Goal: Information Seeking & Learning: Find specific fact

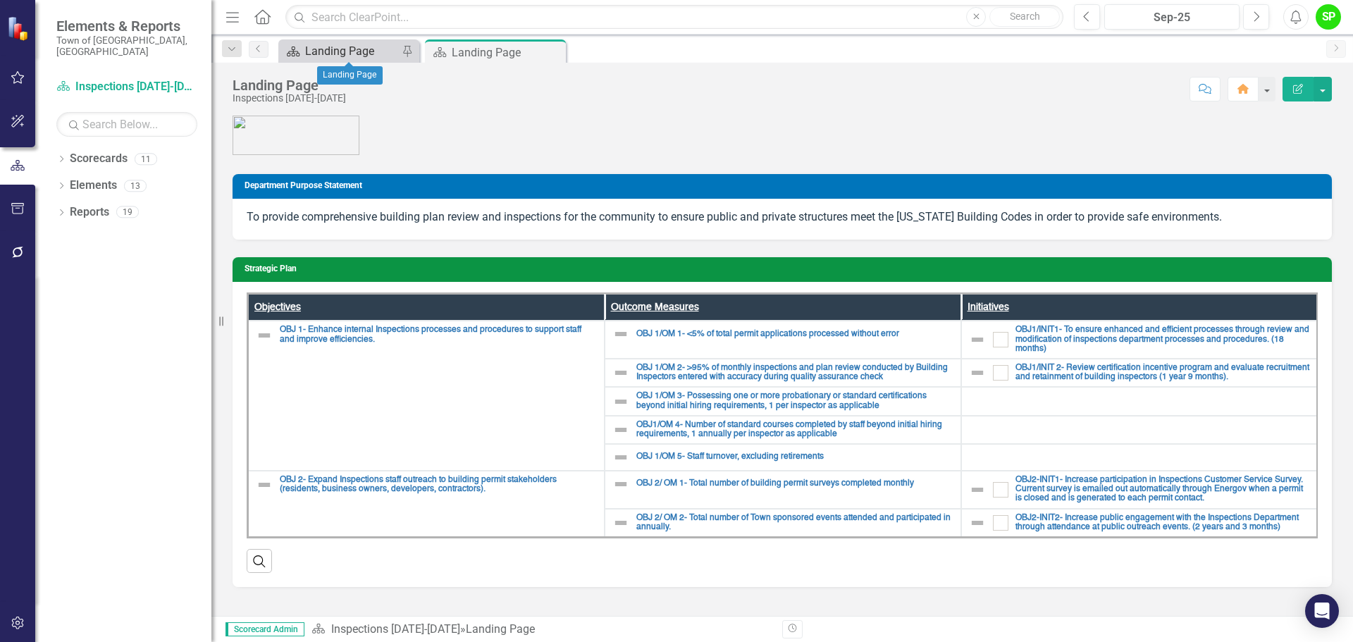
click at [343, 50] on div "Landing Page" at bounding box center [351, 51] width 93 height 18
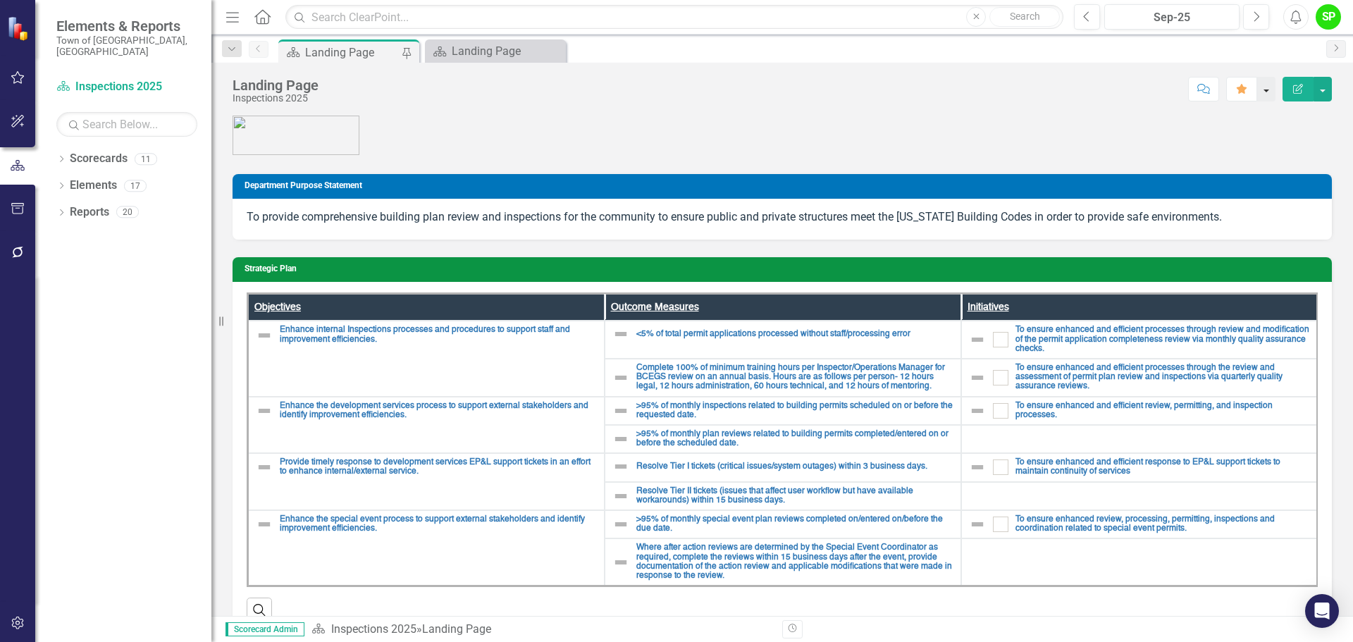
click at [1267, 93] on button "button" at bounding box center [1266, 89] width 18 height 25
click at [1034, 116] on figure at bounding box center [783, 135] width 1100 height 39
click at [232, 49] on icon "Dropdown" at bounding box center [232, 49] width 13 height 10
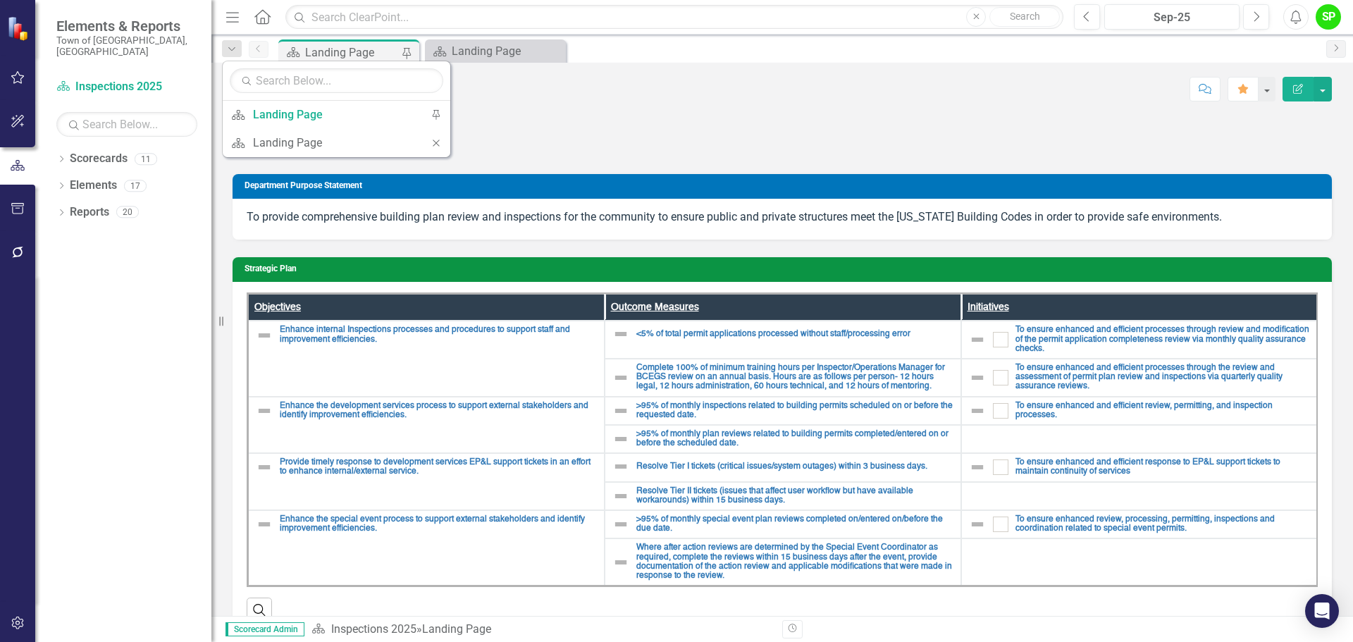
click at [623, 150] on figure at bounding box center [783, 135] width 1100 height 39
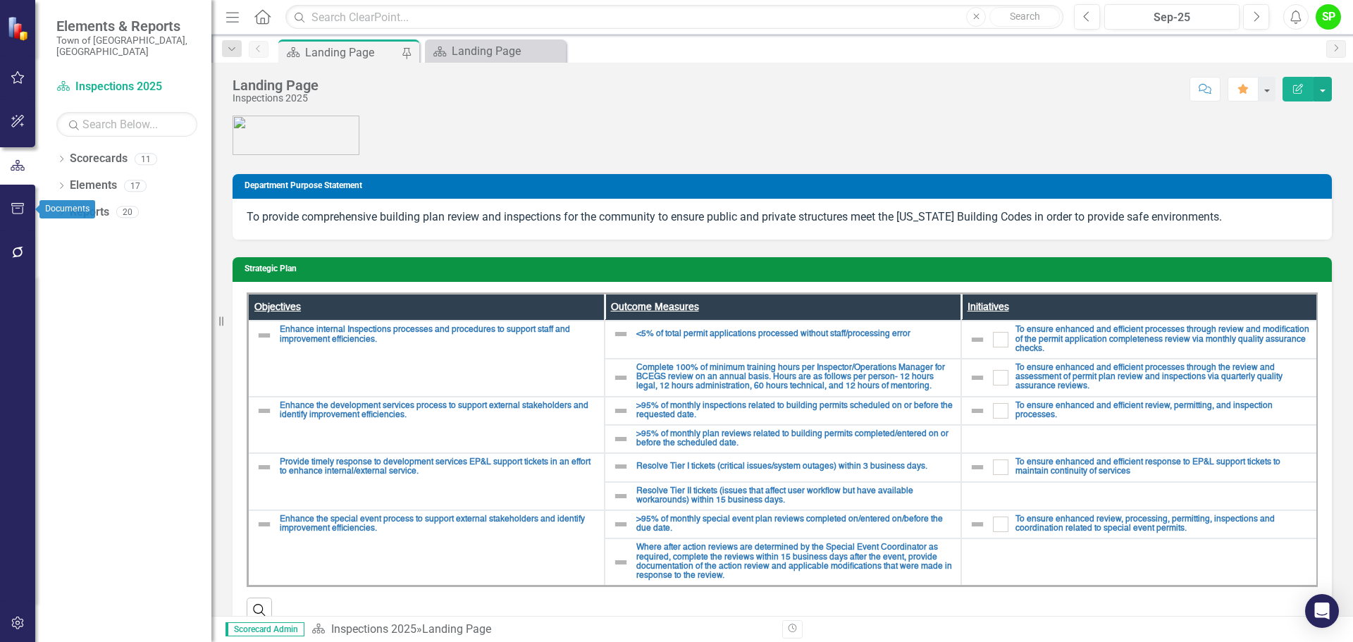
click at [12, 208] on icon "button" at bounding box center [17, 208] width 13 height 11
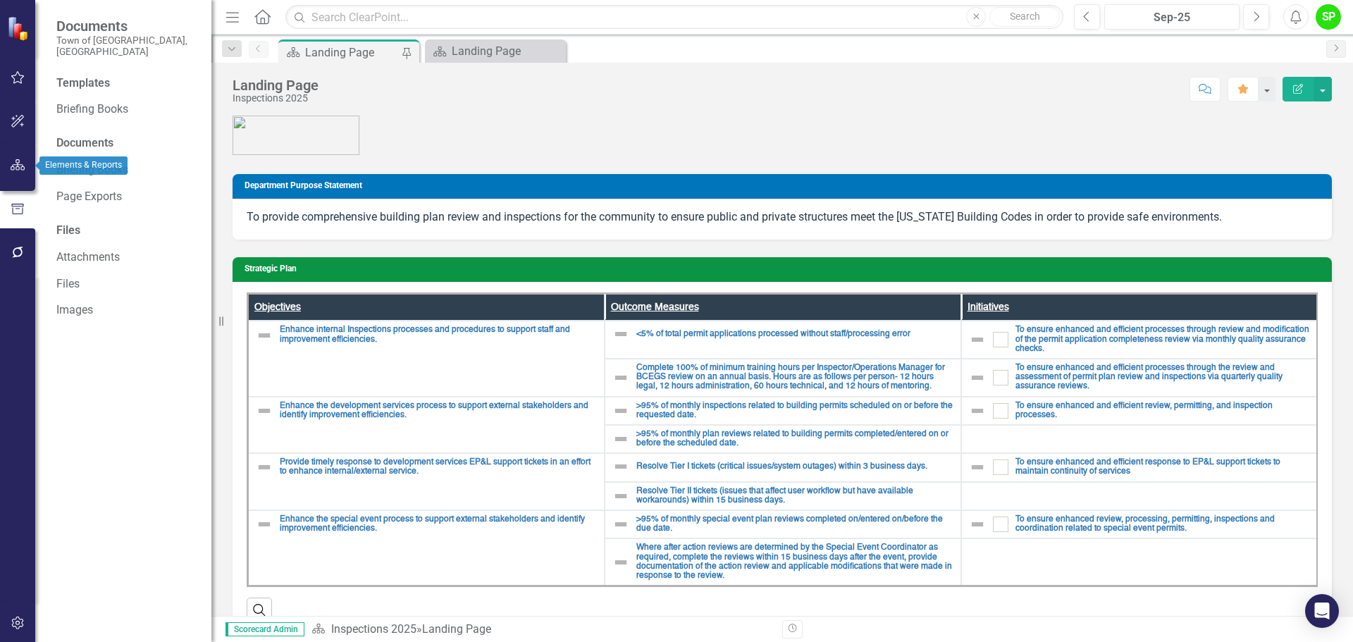
click at [20, 171] on icon "button" at bounding box center [18, 164] width 15 height 11
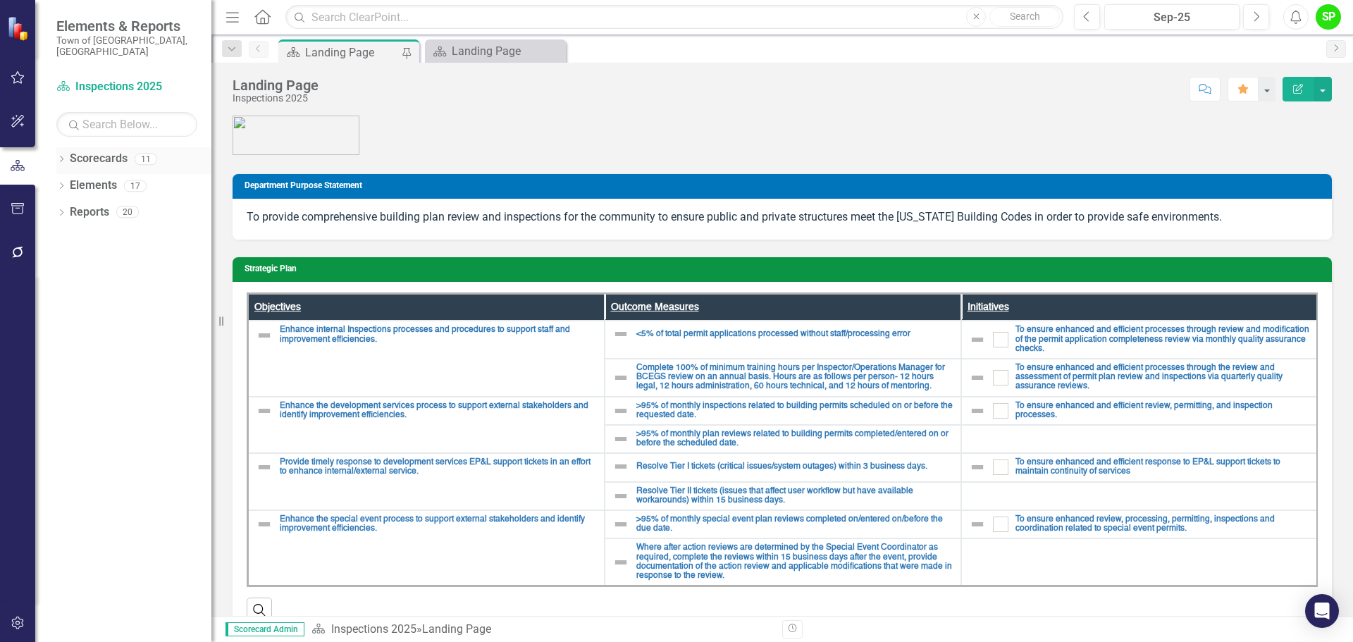
click at [56, 156] on icon "Dropdown" at bounding box center [61, 160] width 10 height 8
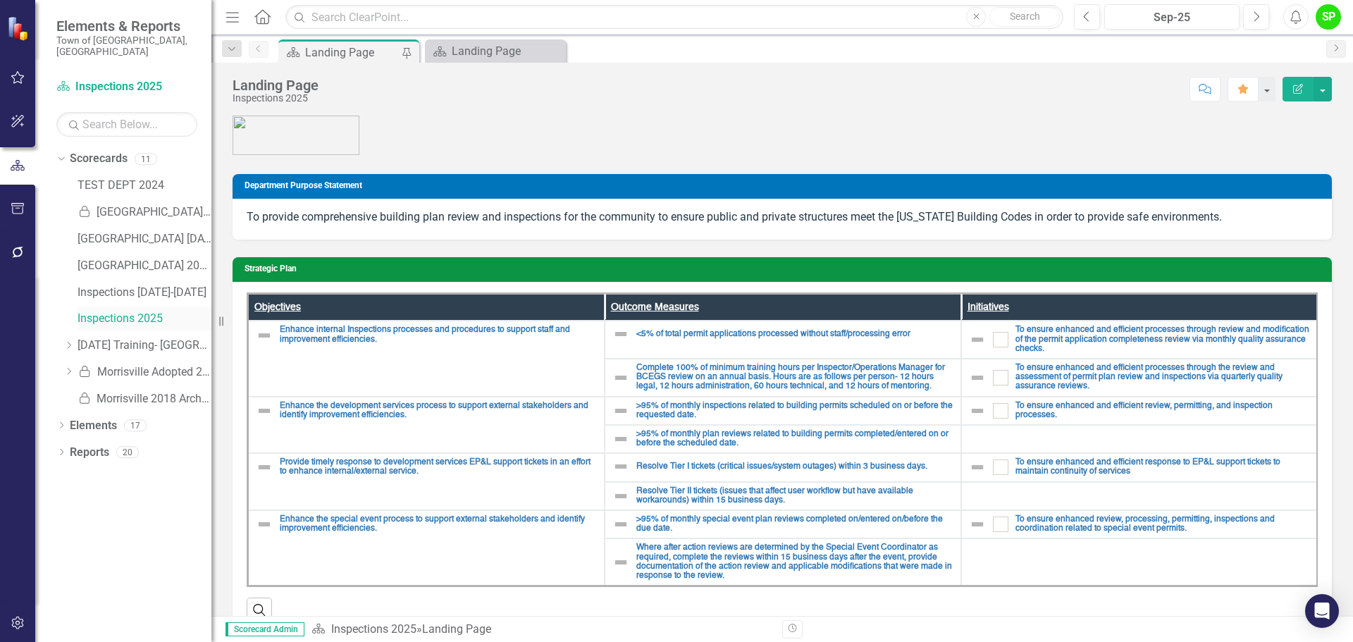
click at [115, 311] on link "Inspections 2025" at bounding box center [145, 319] width 134 height 16
click at [1087, 17] on icon "Previous" at bounding box center [1087, 17] width 8 height 13
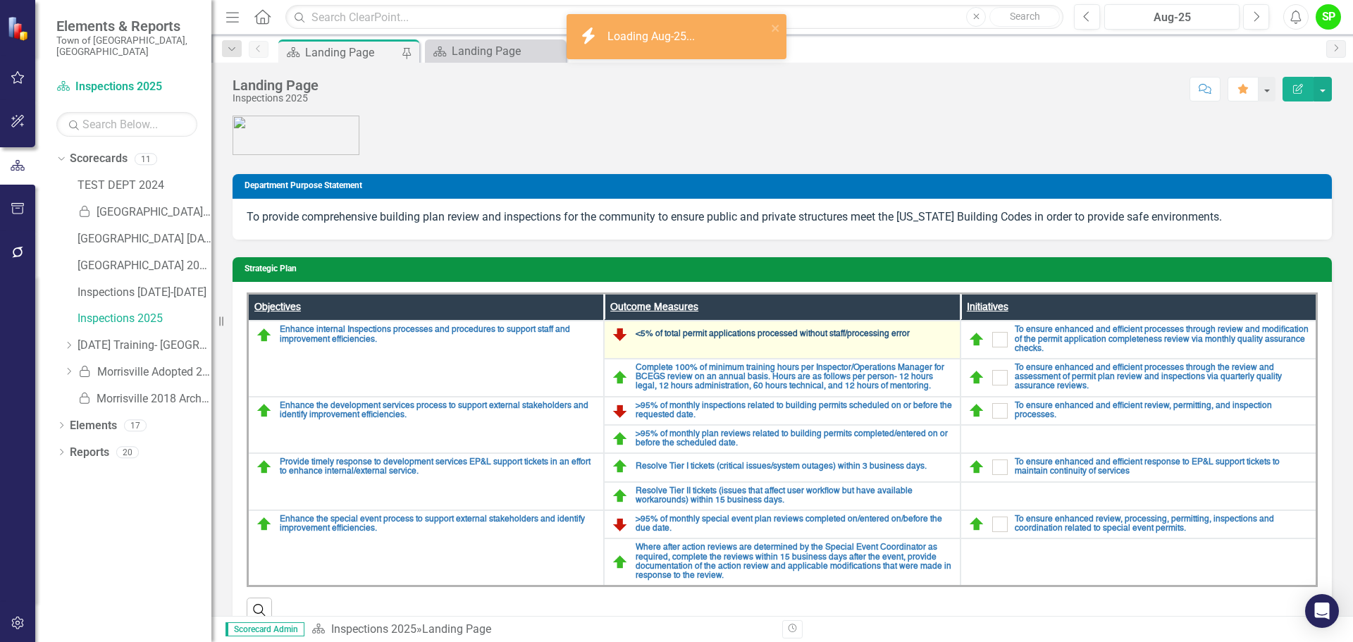
click at [724, 336] on link "<5% of total permit applications processed without staff/processing error" at bounding box center [794, 334] width 317 height 9
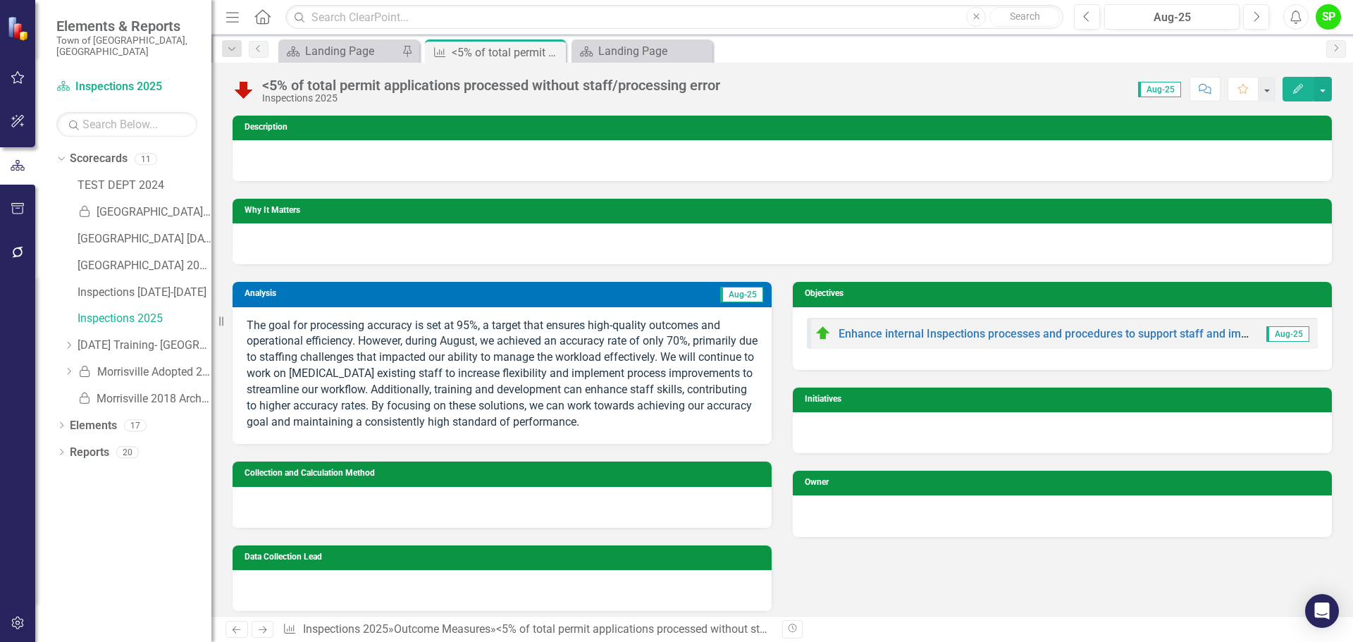
click at [291, 334] on p "The goal for processing accuracy is set at 95%, a target that ensures high-qual…" at bounding box center [502, 374] width 511 height 113
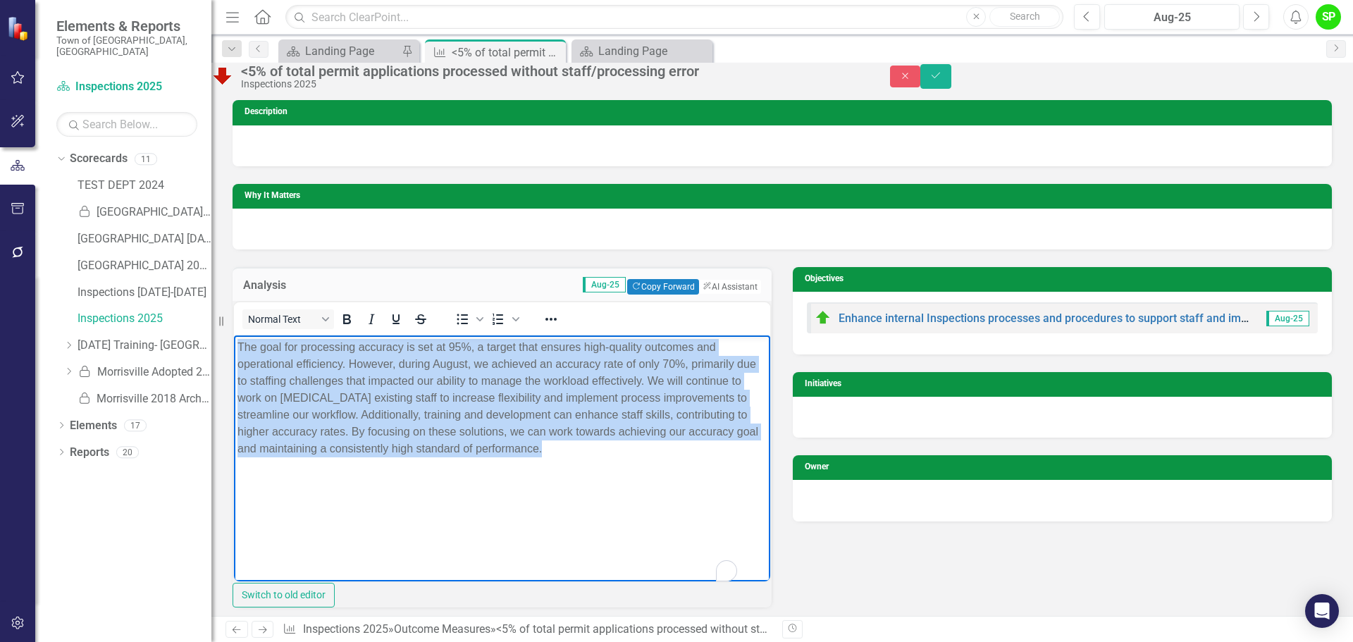
drag, startPoint x: 238, startPoint y: 346, endPoint x: 687, endPoint y: 462, distance: 463.6
click at [687, 462] on body "The goal for processing accuracy is set at 95%, a target that ensures high-qual…" at bounding box center [502, 441] width 536 height 211
copy p "The goal for processing accuracy is set at 95%, a target that ensures high-qual…"
